Goal: Complete application form

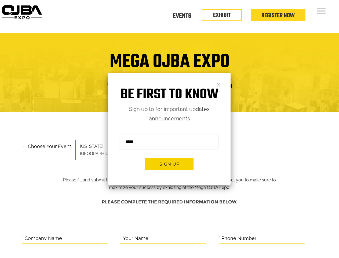
click at [169, 129] on form "Sign me up for the newsletter! ******* Sign up" at bounding box center [169, 153] width 122 height 61
click at [169, 164] on button "Sign up" at bounding box center [169, 164] width 48 height 12
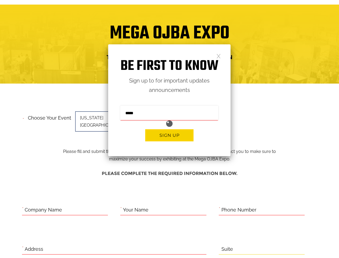
scroll to position [220, 0]
